Goal: Obtain resource: Download file/media

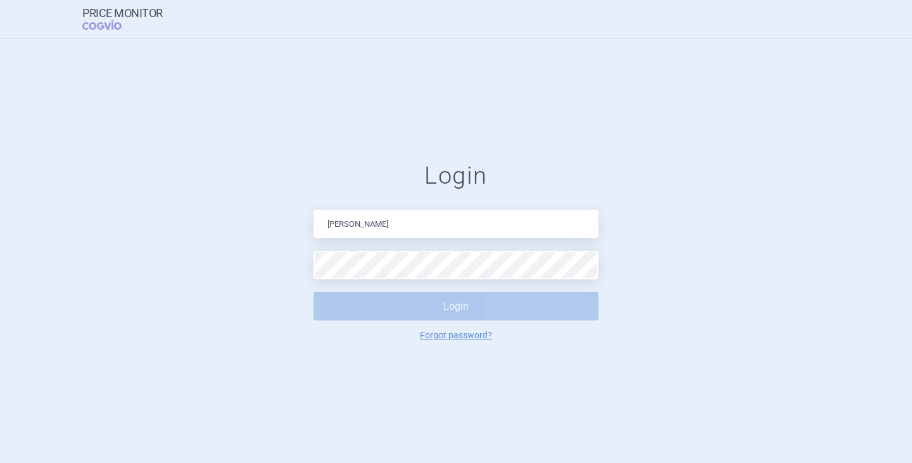
type input "[PERSON_NAME][EMAIL_ADDRESS][DOMAIN_NAME]"
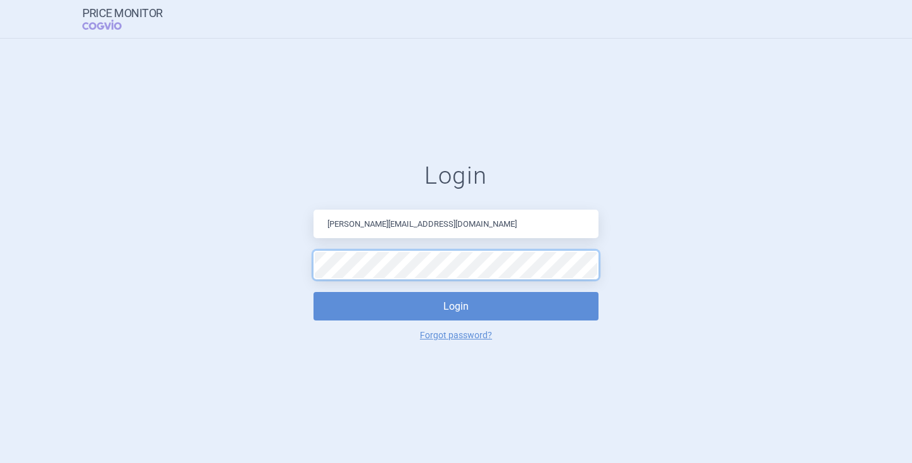
click at [314, 292] on button "Login" at bounding box center [456, 306] width 285 height 29
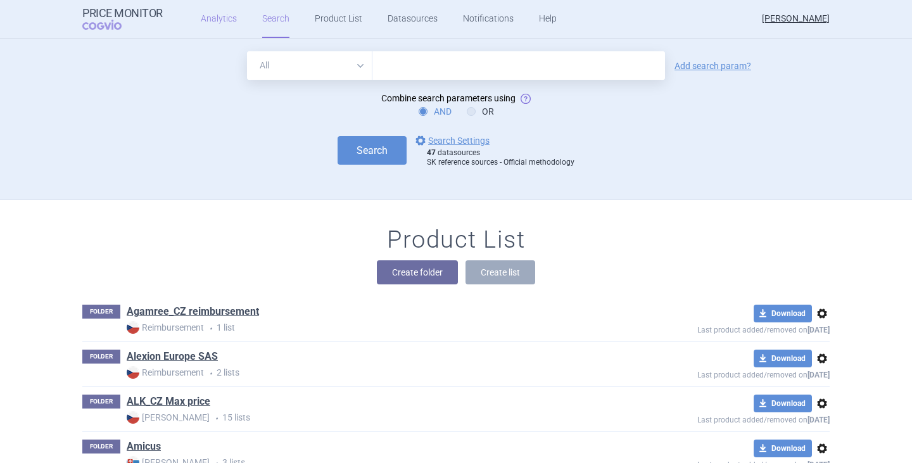
click at [203, 10] on link "Analytics" at bounding box center [219, 19] width 36 height 38
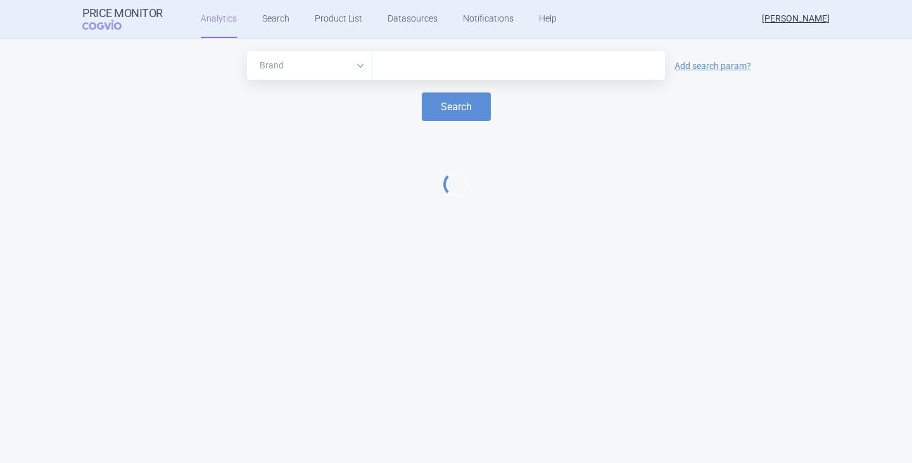
click at [413, 63] on input "text" at bounding box center [519, 66] width 280 height 16
type input "adcetr"
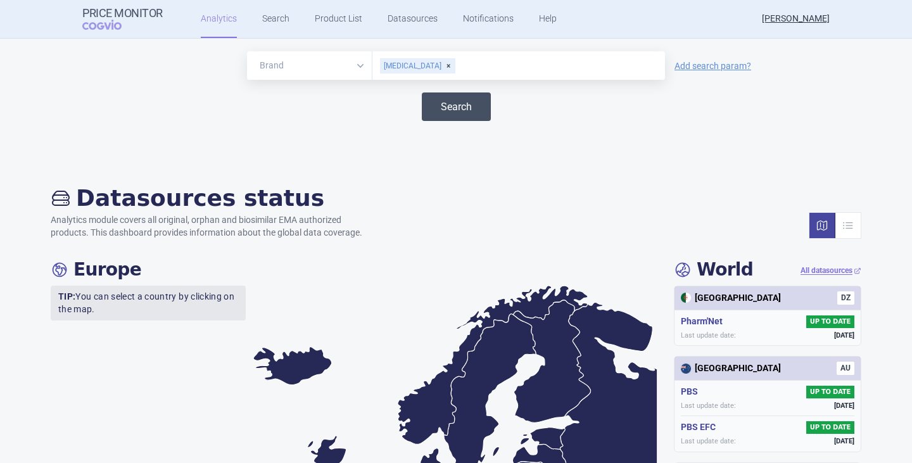
click at [447, 106] on button "Search" at bounding box center [456, 107] width 69 height 29
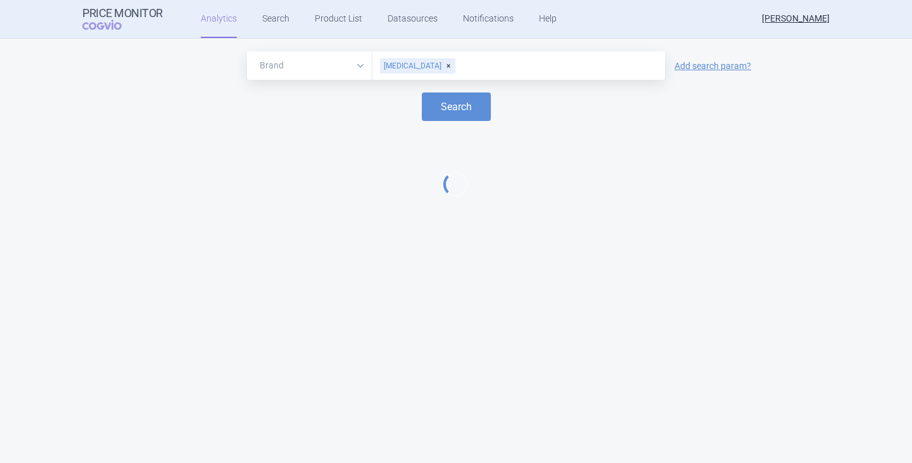
select select "EUR"
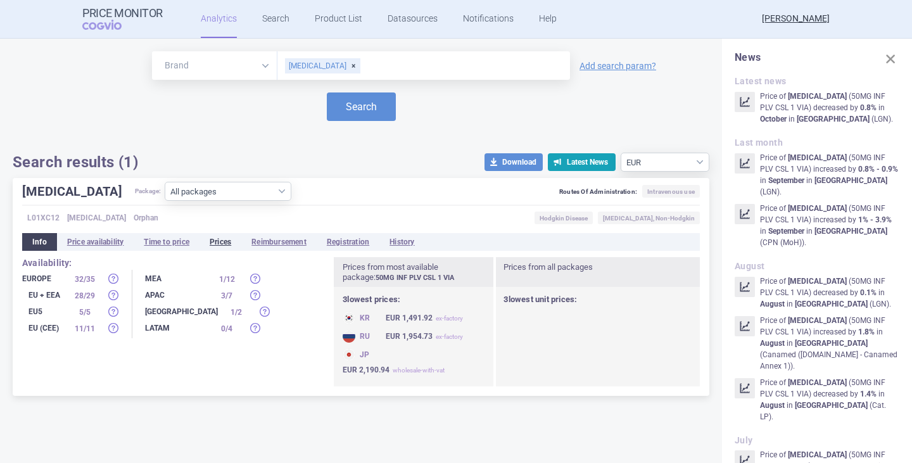
click at [229, 244] on li "Prices" at bounding box center [221, 242] width 42 height 18
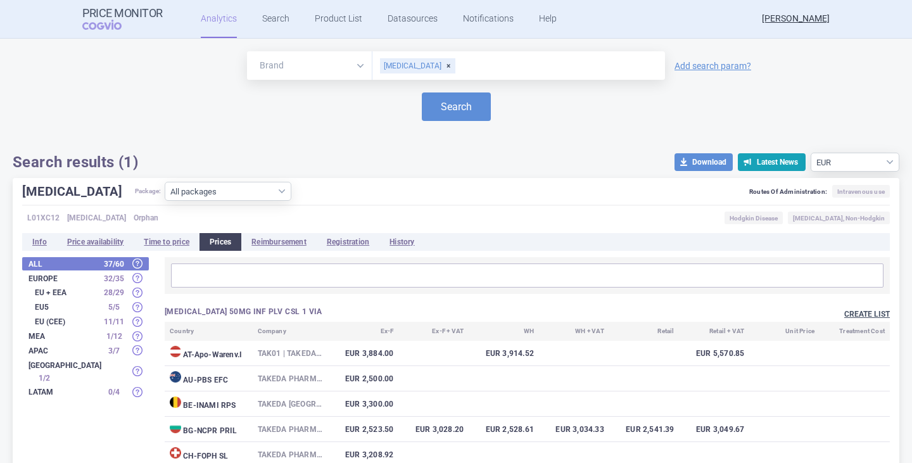
click at [857, 315] on button "Create list" at bounding box center [868, 314] width 46 height 11
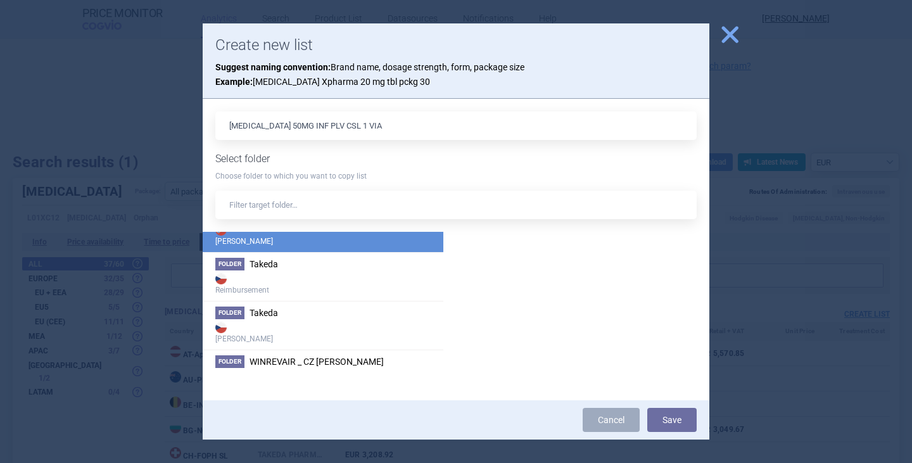
scroll to position [2978, 0]
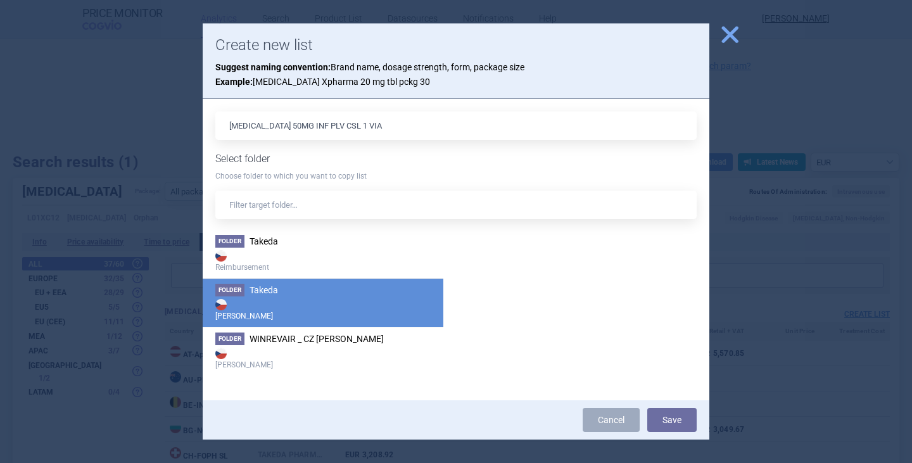
click at [282, 300] on strong "[PERSON_NAME]" at bounding box center [322, 309] width 215 height 25
click at [250, 291] on span "Takeda" at bounding box center [264, 290] width 29 height 10
click at [269, 303] on strong "[PERSON_NAME]" at bounding box center [322, 309] width 215 height 25
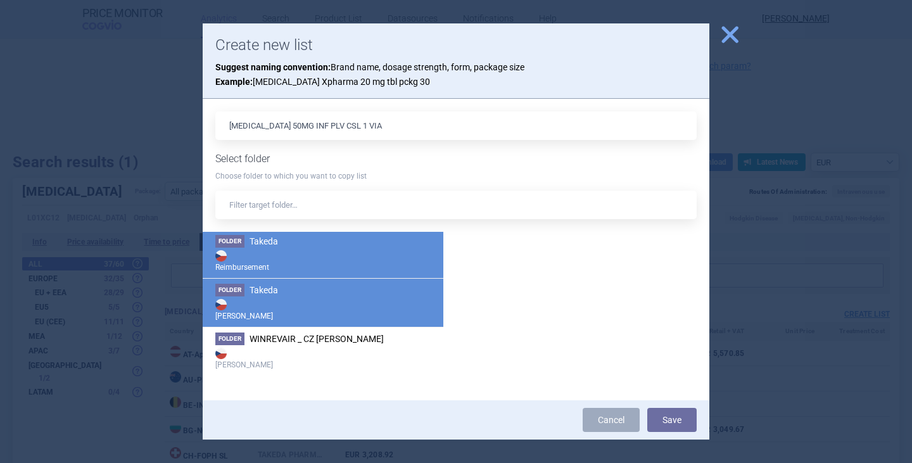
click at [277, 250] on strong "Reimbursement" at bounding box center [322, 260] width 215 height 25
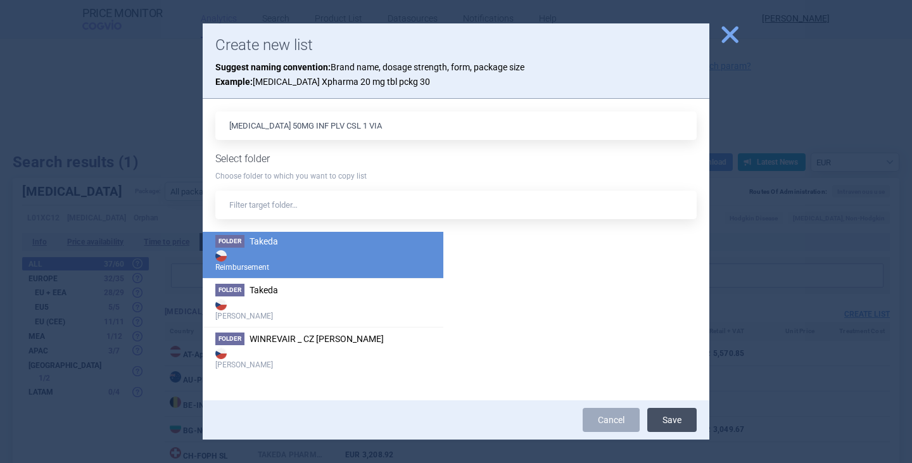
click at [675, 419] on button "Save" at bounding box center [672, 420] width 49 height 24
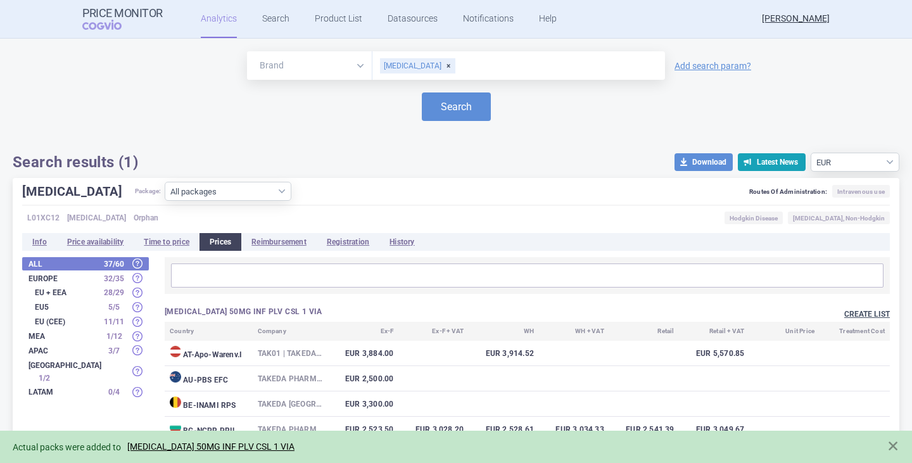
click at [857, 312] on button "Create list" at bounding box center [868, 314] width 46 height 11
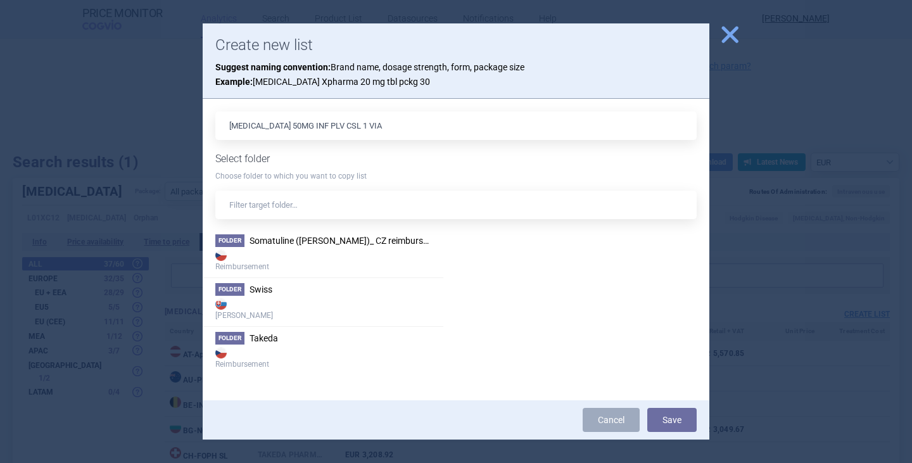
scroll to position [2956, 0]
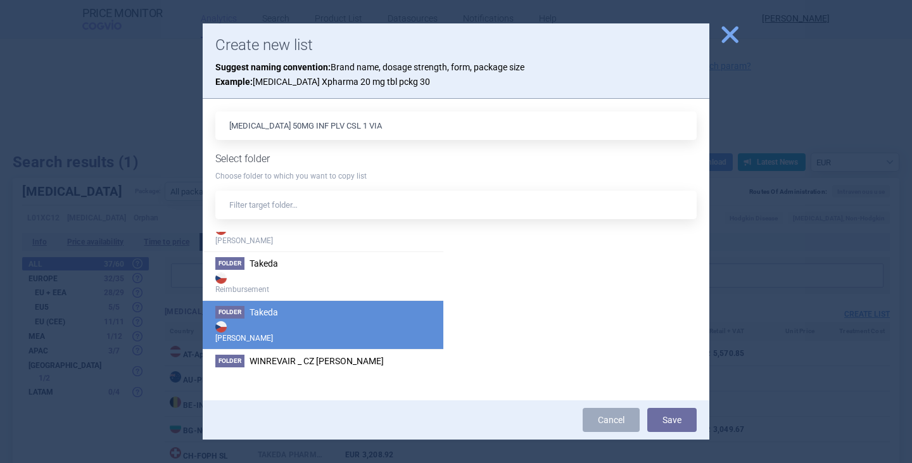
click at [285, 320] on strong "[PERSON_NAME]" at bounding box center [322, 331] width 215 height 25
click at [688, 419] on button "Save" at bounding box center [672, 420] width 49 height 24
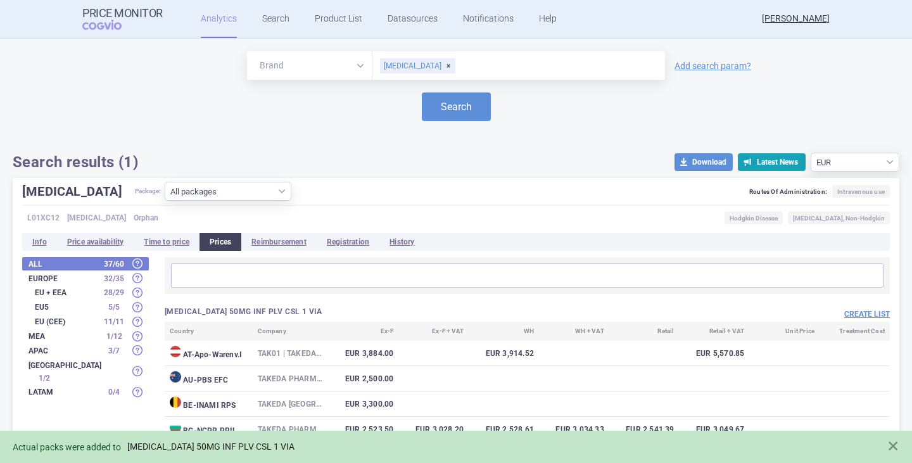
click at [254, 445] on link "[MEDICAL_DATA] 50MG INF PLV CSL 1 VIA" at bounding box center [210, 447] width 167 height 11
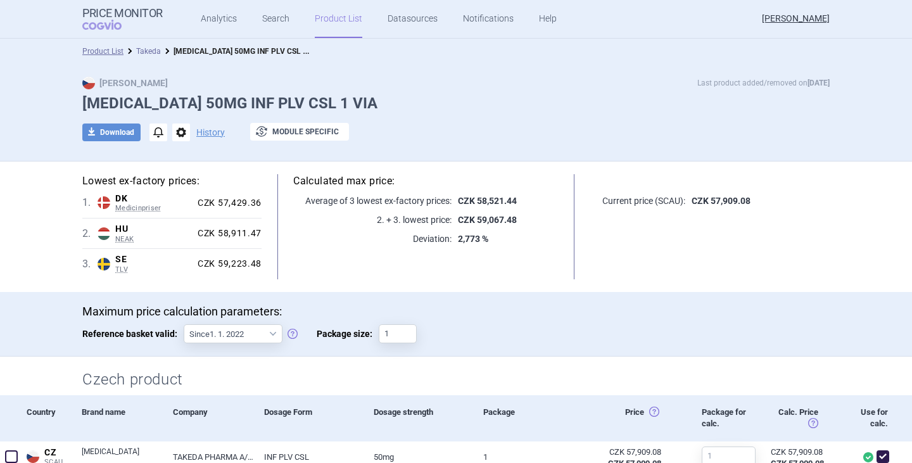
click at [148, 48] on link "Takeda" at bounding box center [148, 51] width 25 height 9
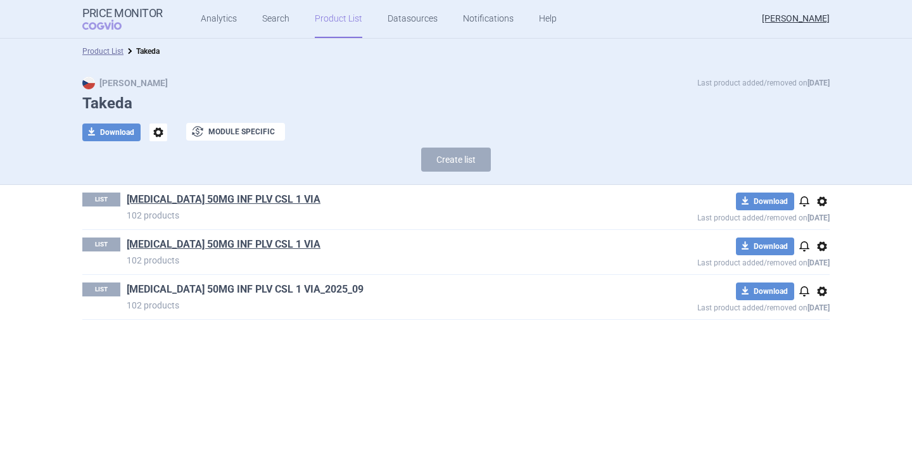
click at [215, 288] on link "[MEDICAL_DATA] 50MG INF PLV CSL 1 VIA_2025_09" at bounding box center [245, 290] width 237 height 14
click at [233, 246] on link "[MEDICAL_DATA] 50MG INF PLV CSL 1 VIA" at bounding box center [224, 245] width 194 height 14
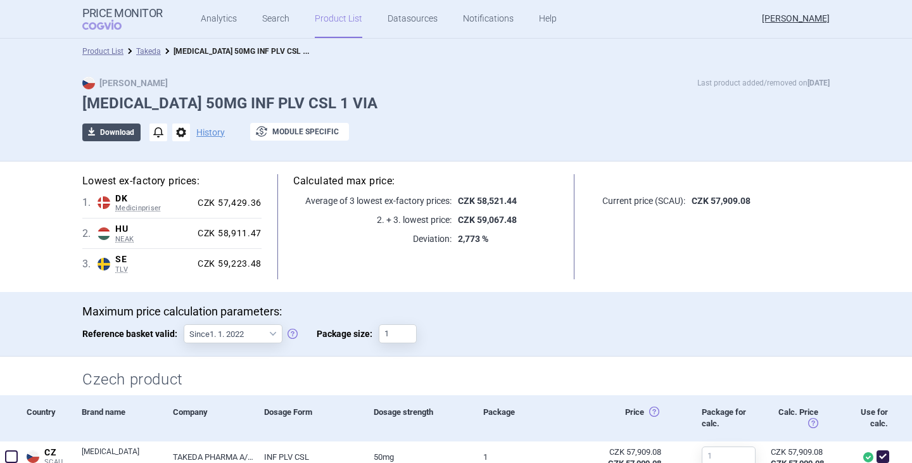
click at [124, 137] on button "download Download" at bounding box center [111, 133] width 58 height 18
select select "EUR"
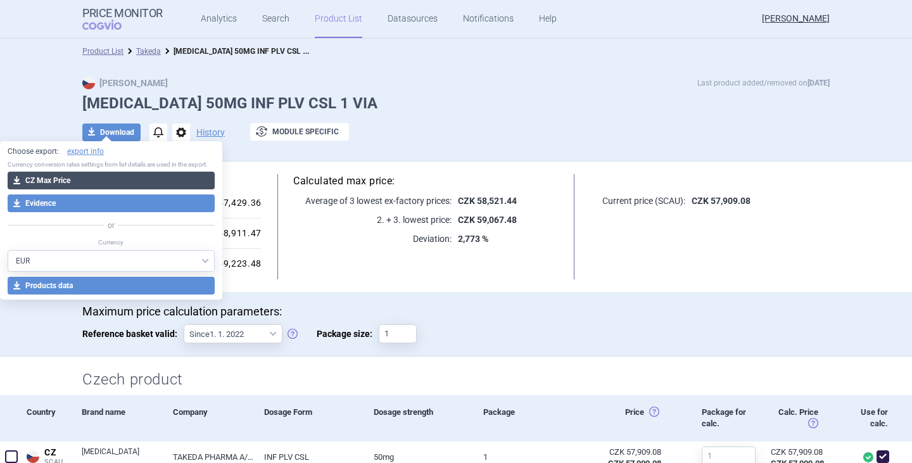
click at [127, 184] on button "download CZ Max Price" at bounding box center [111, 181] width 207 height 18
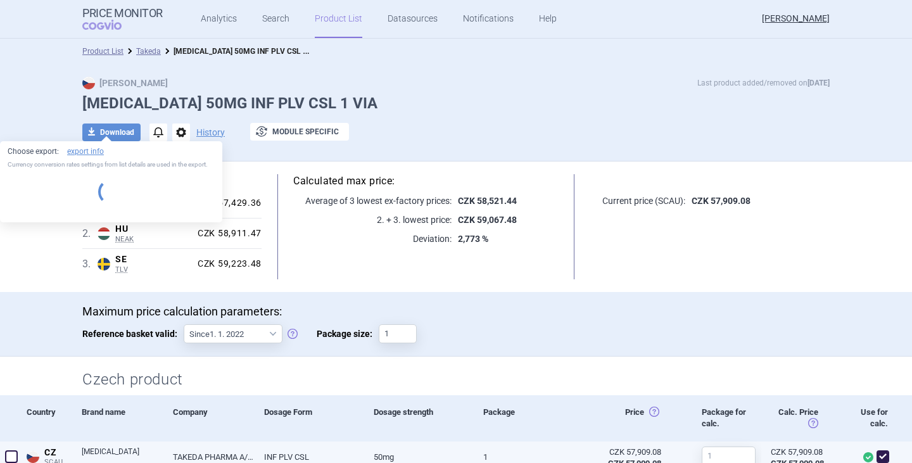
select select "EUR"
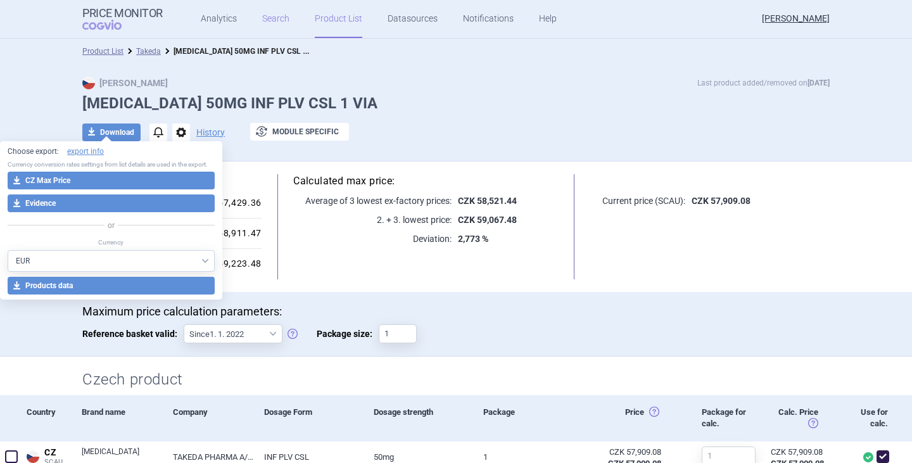
click at [264, 17] on link "Search" at bounding box center [275, 19] width 27 height 38
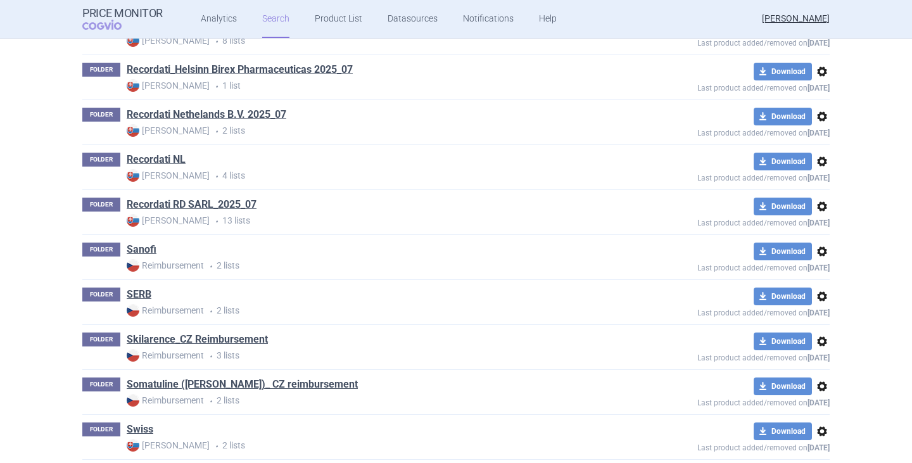
scroll to position [2788, 0]
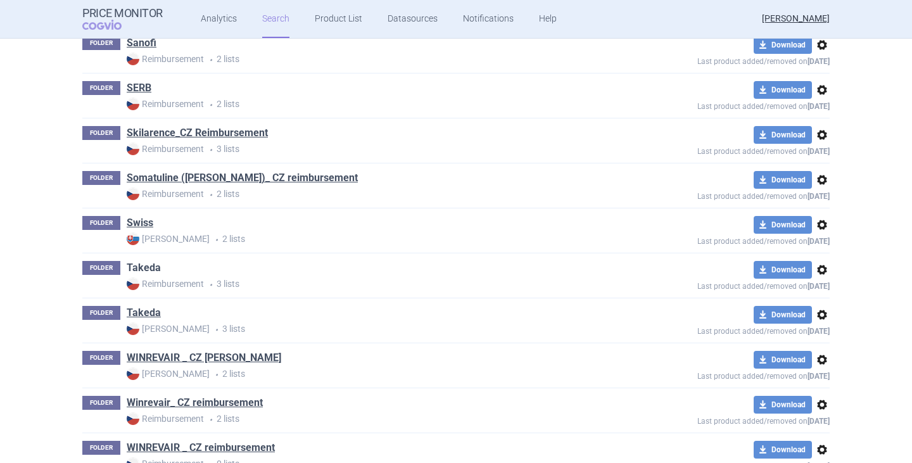
click at [145, 269] on link "Takeda" at bounding box center [144, 268] width 34 height 14
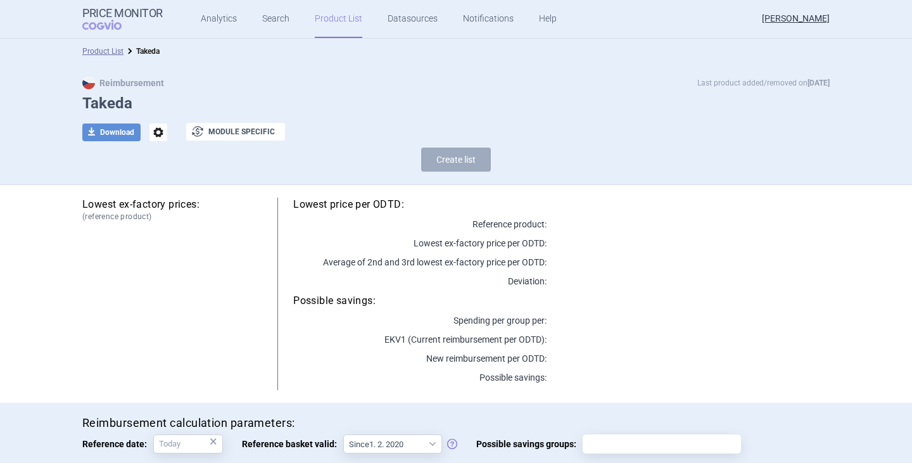
scroll to position [175, 0]
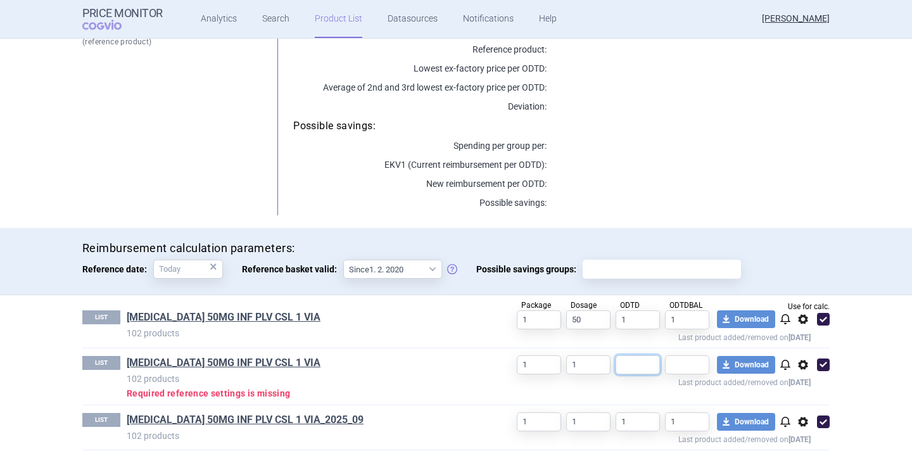
click at [629, 366] on input "text" at bounding box center [638, 364] width 44 height 19
type input "1"
click at [696, 368] on input "text" at bounding box center [687, 364] width 44 height 19
type input "1"
click at [866, 406] on section "Product List Takeda Reimbursement Last product added/removed on [DATE] Takeda d…" at bounding box center [456, 251] width 912 height 425
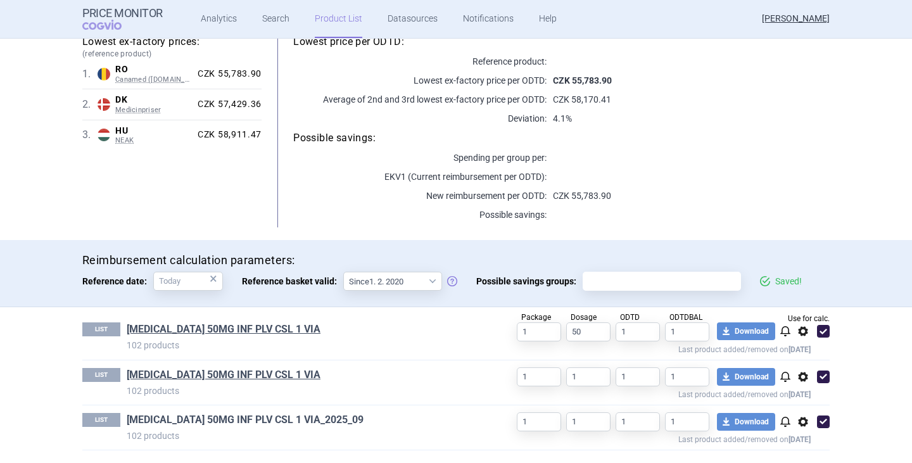
scroll to position [163, 0]
click at [236, 371] on link "[MEDICAL_DATA] 50MG INF PLV CSL 1 VIA" at bounding box center [224, 375] width 194 height 14
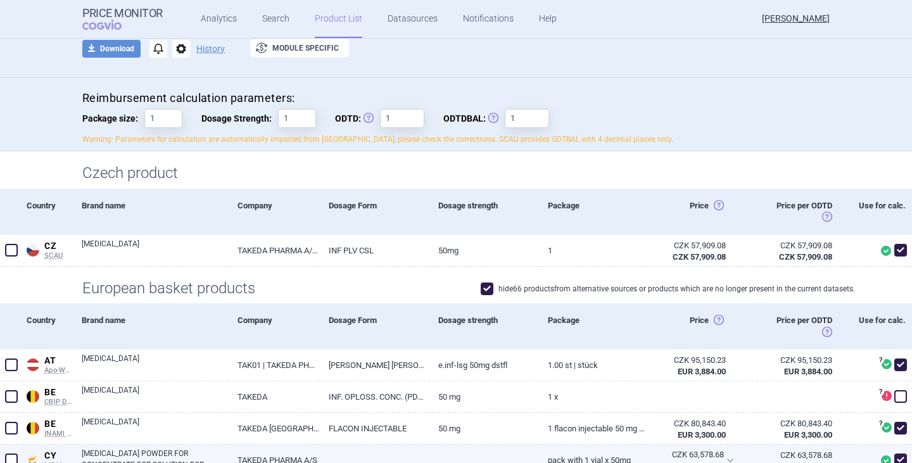
scroll to position [63, 0]
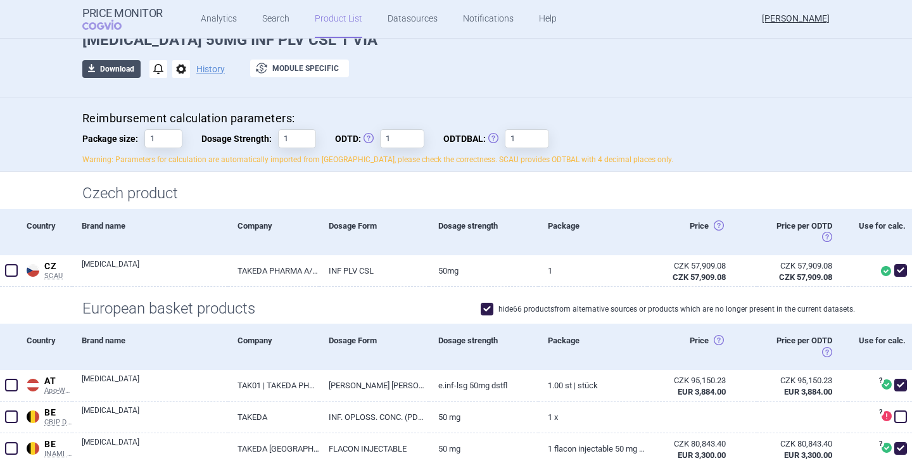
click at [118, 71] on button "download Download" at bounding box center [111, 69] width 58 height 18
select select "EUR"
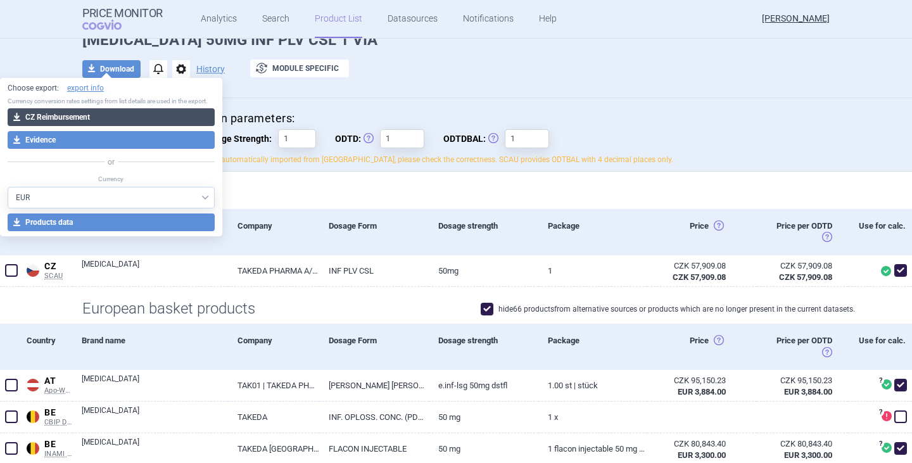
click at [112, 115] on button "download CZ Reimbursement" at bounding box center [111, 117] width 207 height 18
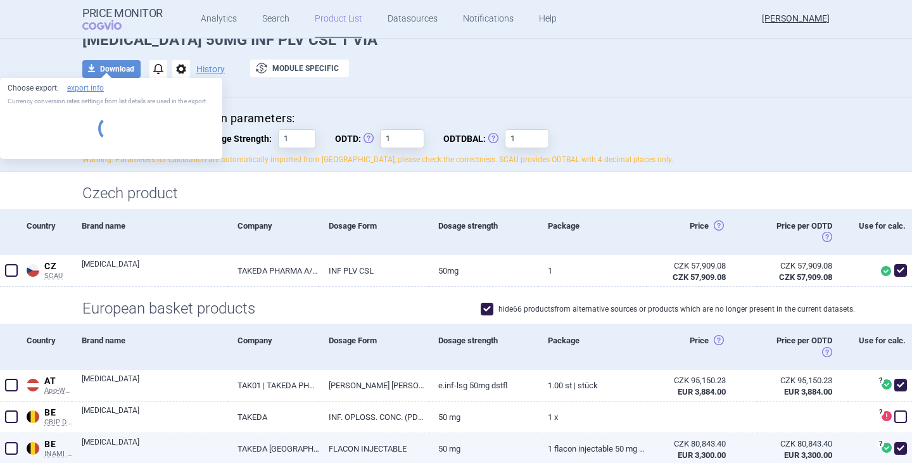
select select "EUR"
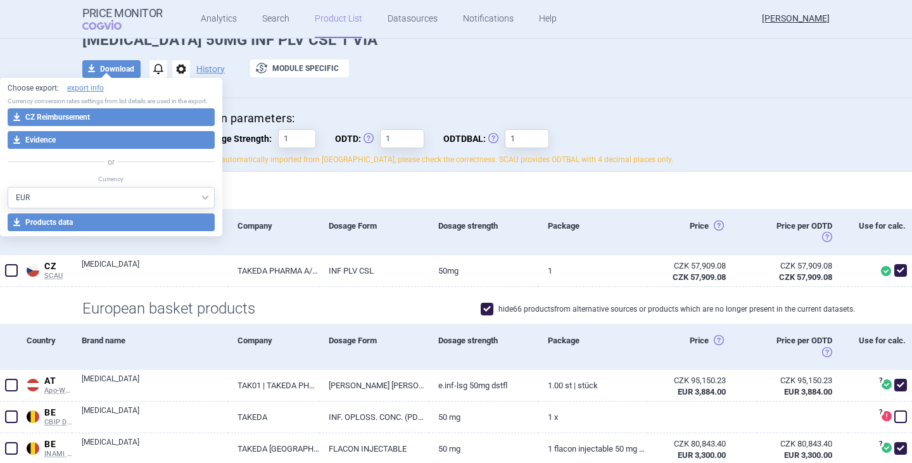
click at [286, 175] on div "Czech product" at bounding box center [456, 190] width 912 height 37
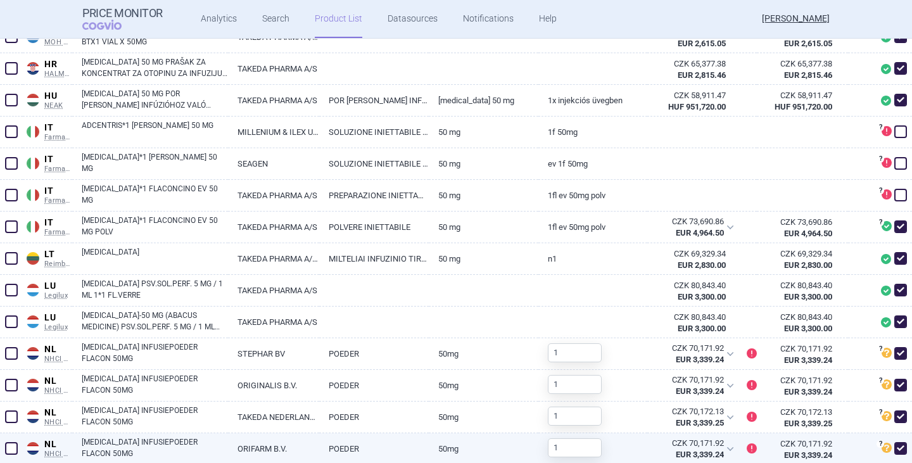
scroll to position [1077, 0]
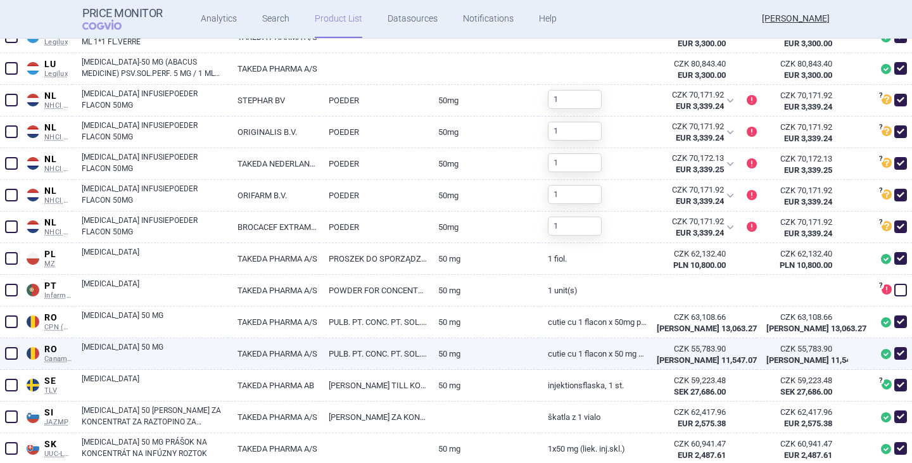
click at [895, 354] on span at bounding box center [901, 353] width 13 height 13
checkbox input "false"
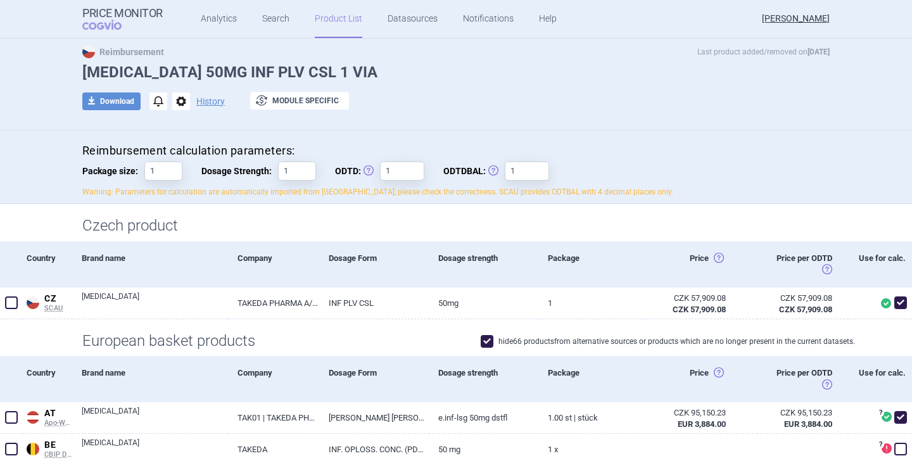
scroll to position [0, 0]
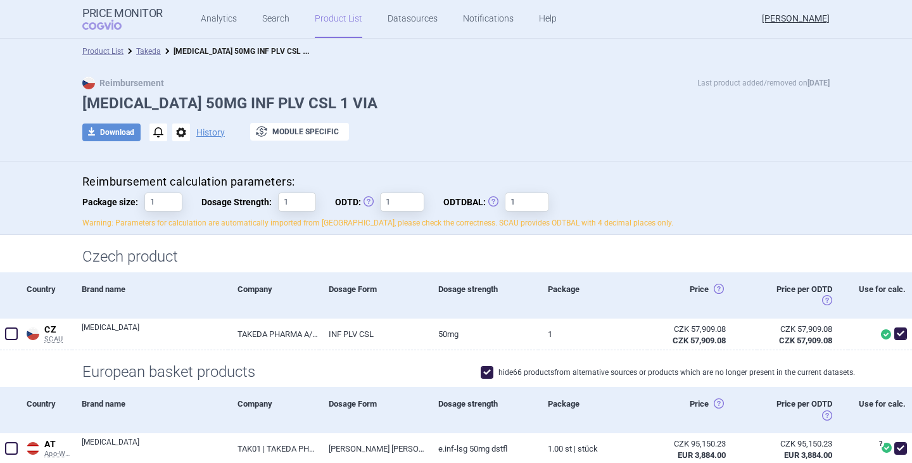
click at [117, 119] on div "Reimbursement Last product added/removed on [DATE] [MEDICAL_DATA] 50MG INF PLV …" at bounding box center [456, 116] width 798 height 78
click at [115, 131] on button "download Download" at bounding box center [111, 133] width 58 height 18
select select "EUR"
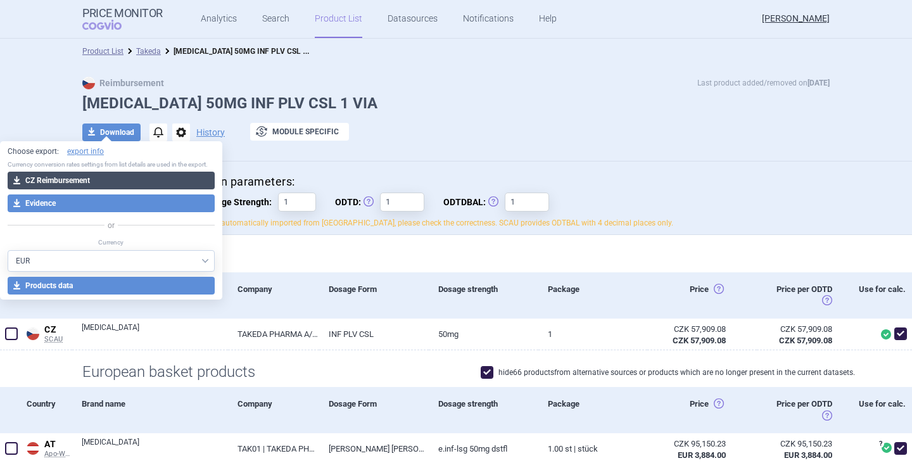
click at [113, 180] on button "download CZ Reimbursement" at bounding box center [111, 181] width 207 height 18
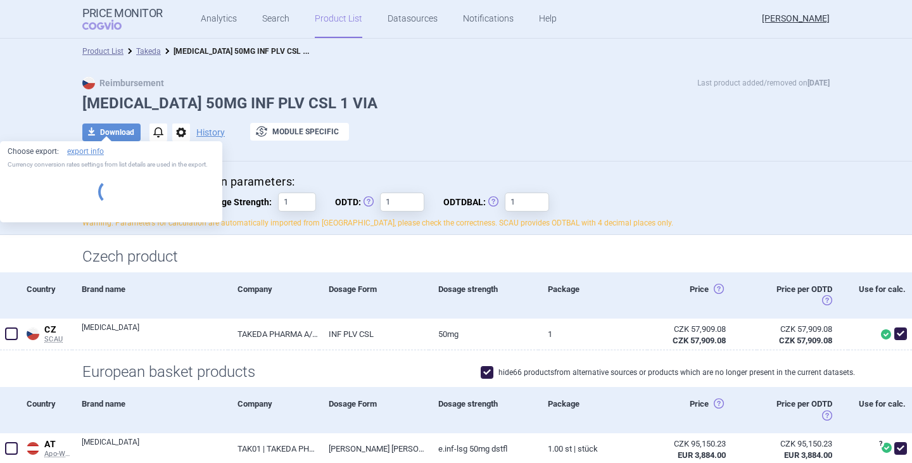
select select "EUR"
